Goal: Find specific page/section: Find specific page/section

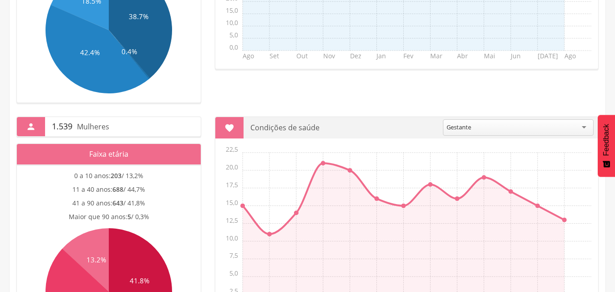
scroll to position [375, 0]
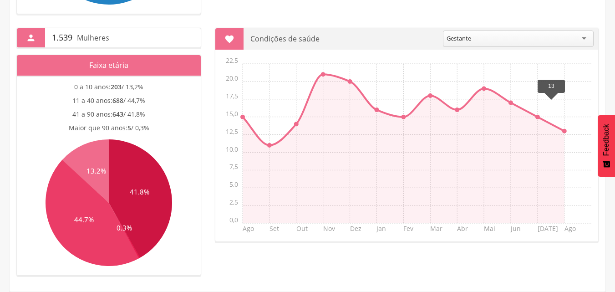
click at [565, 131] on line at bounding box center [565, 131] width 0 height 0
click at [284, 261] on div " 1.539 Mulheres Faixa etária 0 a 10 anos: 203 / 13,2% 11 a 40 anos: 688 / 44,7…" at bounding box center [308, 144] width 596 height 261
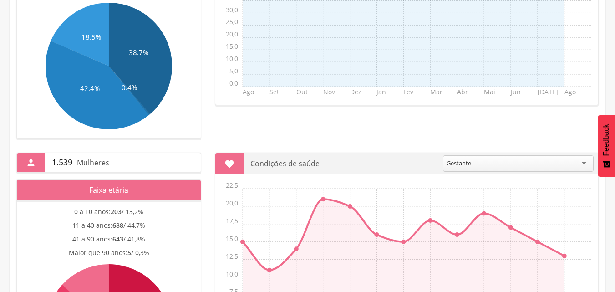
scroll to position [500, 0]
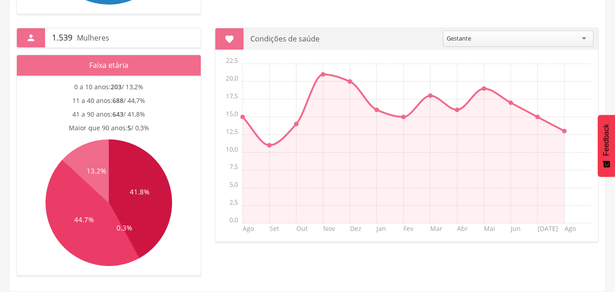
click at [270, 260] on div " 1.539 Mulheres Faixa etária 0 a 10 anos: 203 / 13,2% 11 a 40 anos: 688 / 44,7…" at bounding box center [308, 144] width 596 height 261
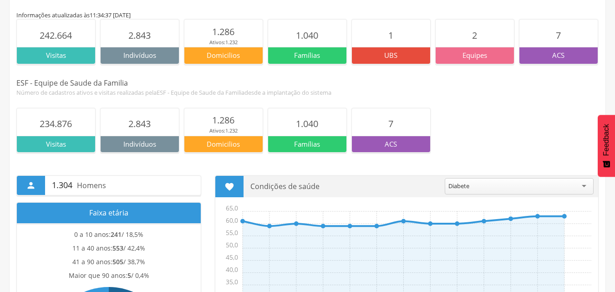
scroll to position [0, 0]
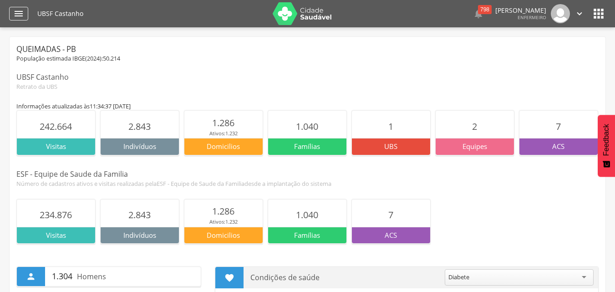
click at [11, 13] on div "" at bounding box center [18, 14] width 19 height 14
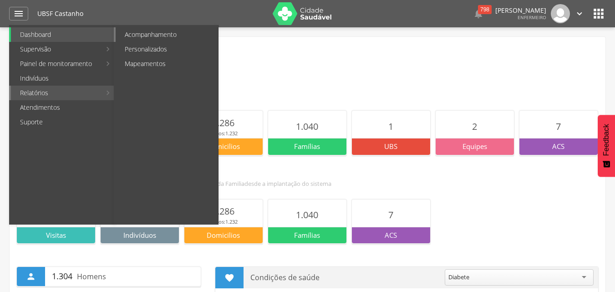
click at [158, 31] on link "Acompanhamento" at bounding box center [167, 34] width 102 height 15
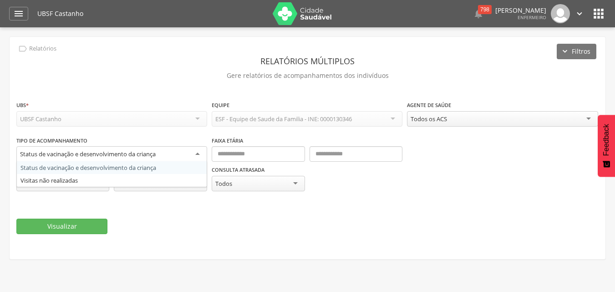
click at [205, 155] on div "Status de vacinação e desenvolvimento da criança" at bounding box center [111, 154] width 191 height 16
click at [20, 6] on div " Dashboard Supervisão Produtividade Mapa da Cidade App desatualizado Última si…" at bounding box center [307, 13] width 597 height 27
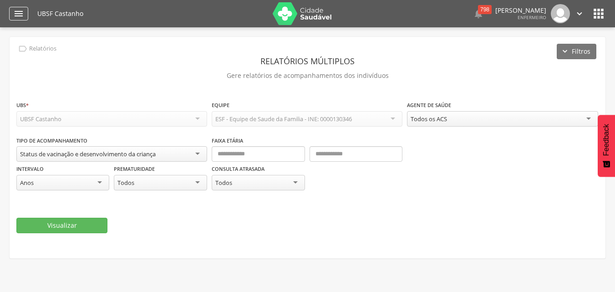
click at [20, 17] on icon "" at bounding box center [18, 13] width 11 height 11
